Goal: Book appointment/travel/reservation

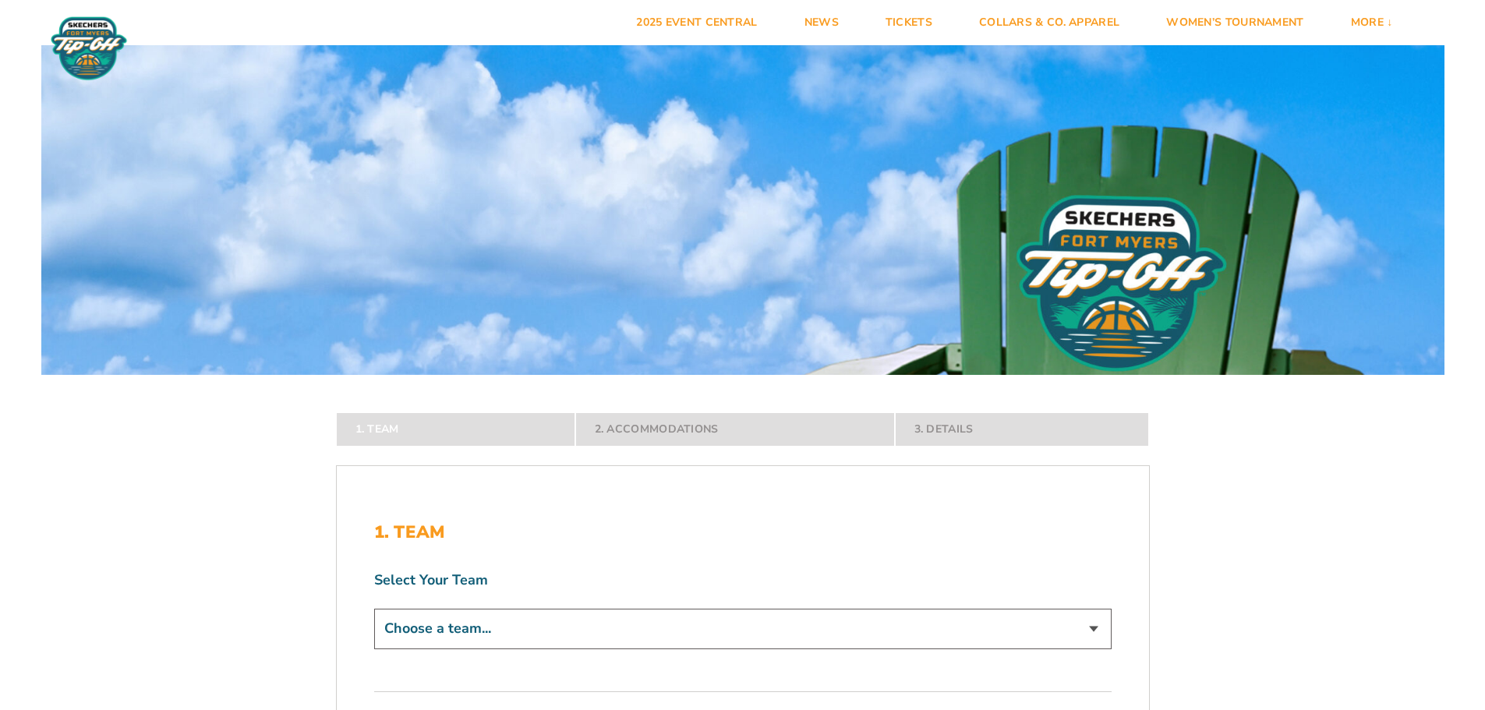
drag, startPoint x: 75, startPoint y: 44, endPoint x: 119, endPoint y: 50, distance: 44.8
click at [75, 44] on img at bounding box center [89, 48] width 84 height 65
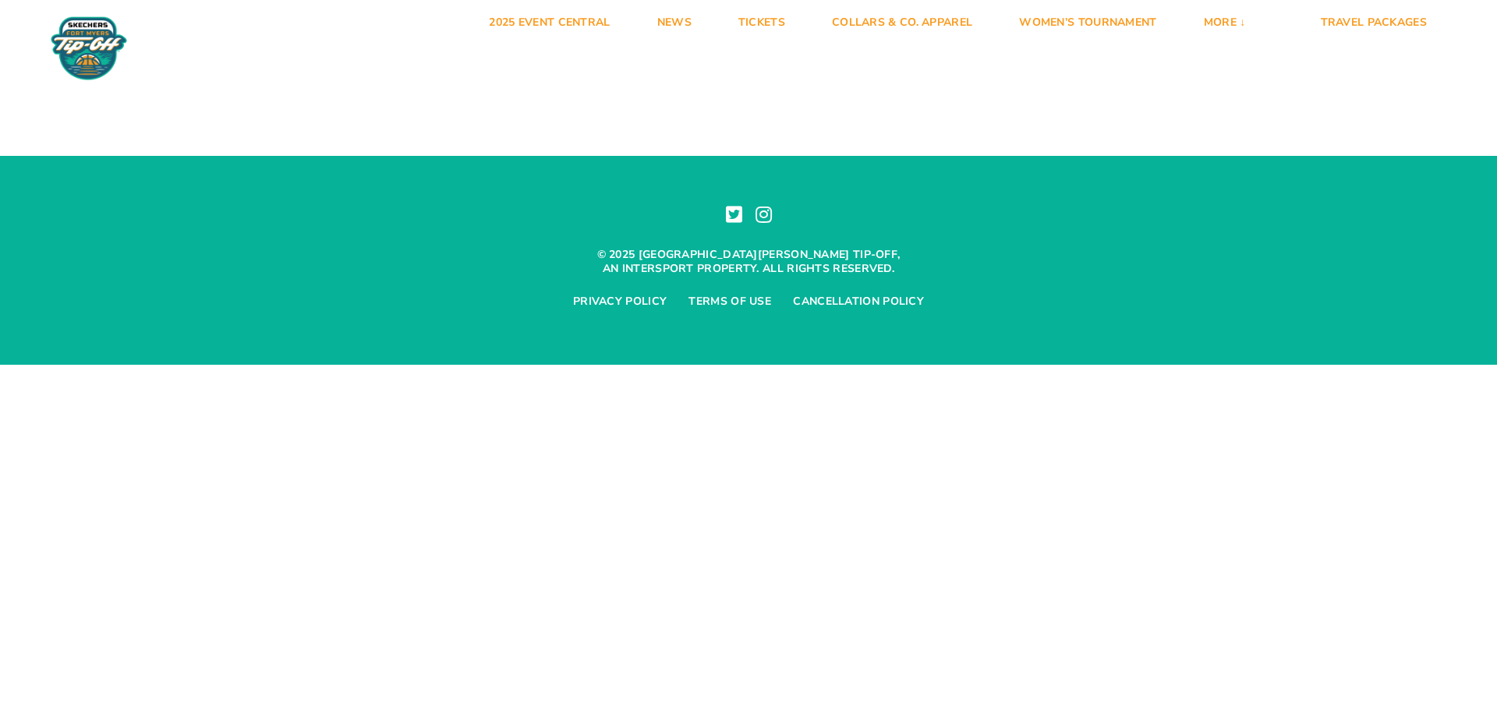
click at [68, 28] on img at bounding box center [89, 48] width 84 height 65
